Goal: Task Accomplishment & Management: Manage account settings

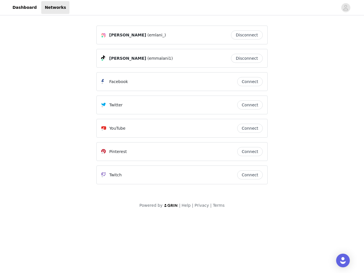
click at [182, 108] on div "Twitter" at bounding box center [169, 105] width 136 height 7
click at [182, 8] on div at bounding box center [203, 7] width 269 height 13
click at [346, 8] on icon "avatar" at bounding box center [345, 7] width 5 height 9
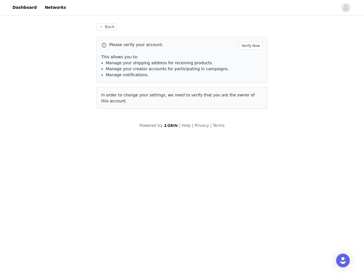
click at [248, 35] on div "Back Please verify your account. Verify Now This allows you to: Manage your shi…" at bounding box center [182, 66] width 185 height 99
click at [248, 58] on p "This allows you to:" at bounding box center [182, 57] width 162 height 6
click at [250, 82] on div "Please verify your account. Verify Now This allows you to: Manage your shipping…" at bounding box center [181, 60] width 171 height 46
